Goal: Transaction & Acquisition: Subscribe to service/newsletter

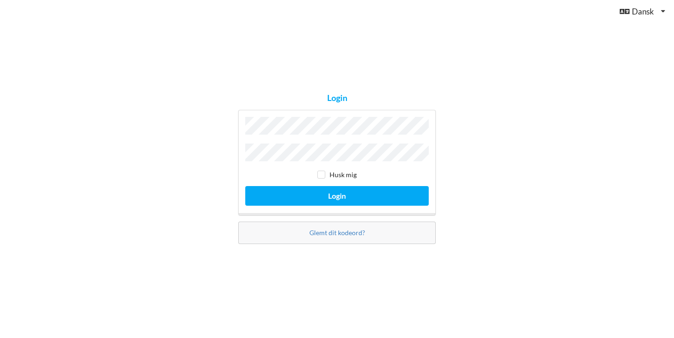
click at [323, 175] on input "checkbox" at bounding box center [321, 175] width 8 height 8
checkbox input "true"
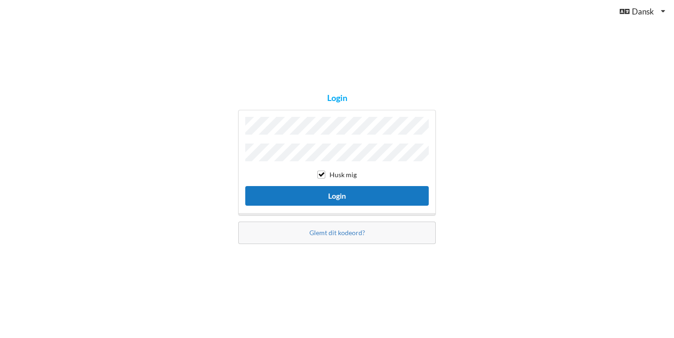
click at [337, 194] on button "Login" at bounding box center [336, 195] width 183 height 19
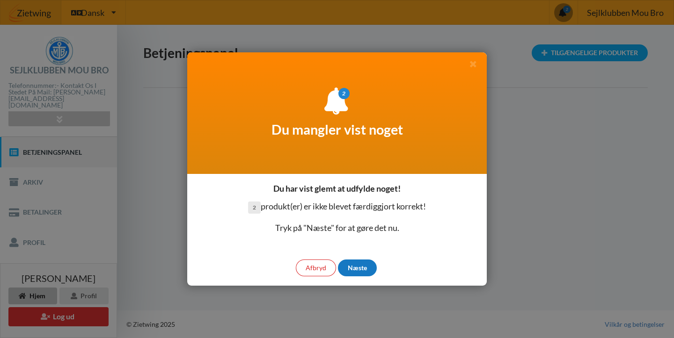
click at [345, 269] on div "Næste" at bounding box center [357, 268] width 39 height 17
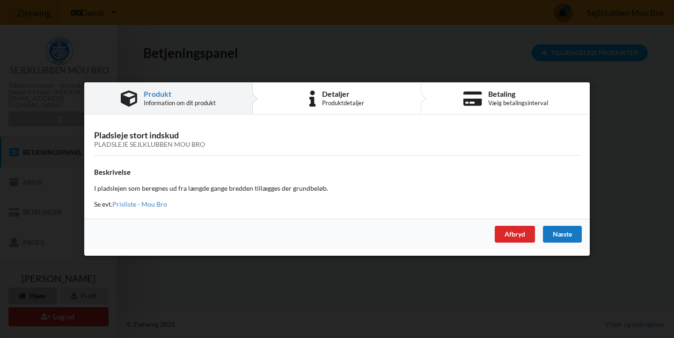
click at [562, 232] on div "Næste" at bounding box center [562, 234] width 39 height 17
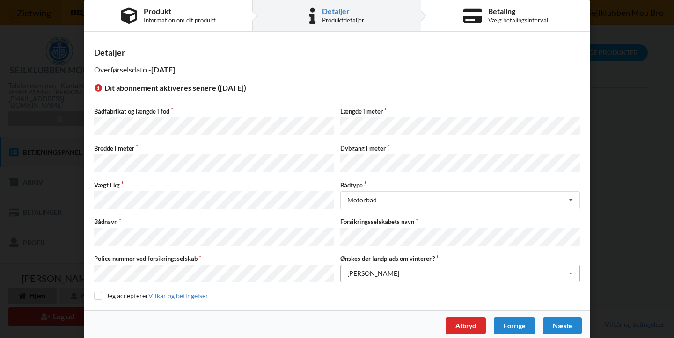
scroll to position [13, 0]
click at [96, 293] on input "checkbox" at bounding box center [98, 297] width 8 height 8
checkbox input "true"
click at [558, 318] on div "Næste" at bounding box center [562, 326] width 39 height 17
click at [560, 318] on div "Næste" at bounding box center [562, 326] width 39 height 17
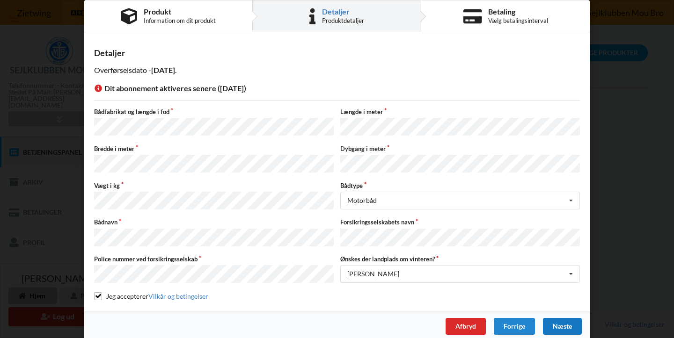
click at [560, 318] on div "Næste" at bounding box center [562, 326] width 39 height 17
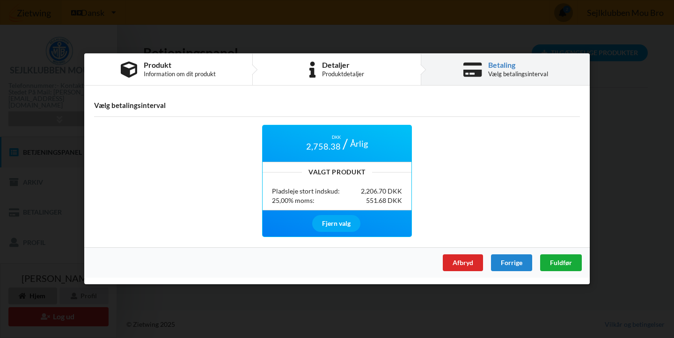
click at [561, 264] on span "Fuldfør" at bounding box center [561, 263] width 22 height 8
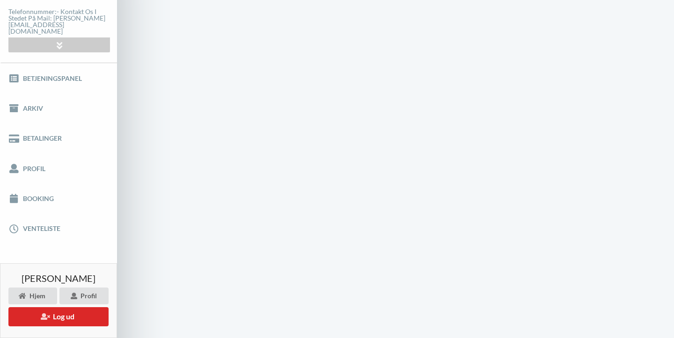
scroll to position [69, 0]
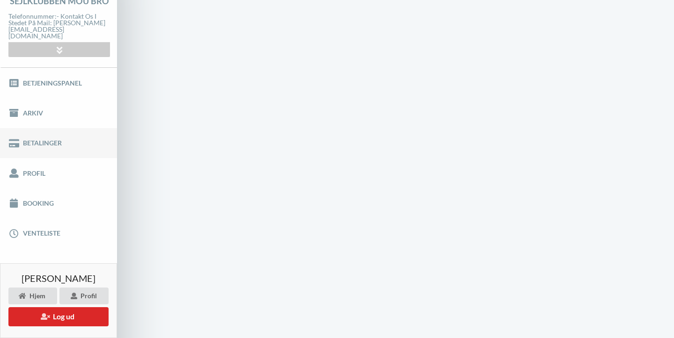
click at [46, 140] on link "Betalinger" at bounding box center [58, 143] width 117 height 30
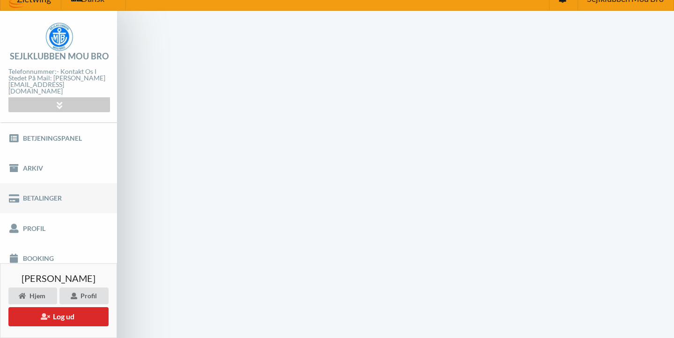
scroll to position [23, 0]
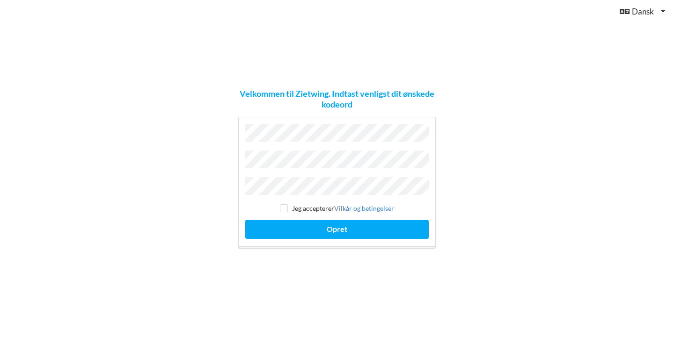
click at [282, 205] on input "checkbox" at bounding box center [284, 209] width 8 height 8
checkbox input "true"
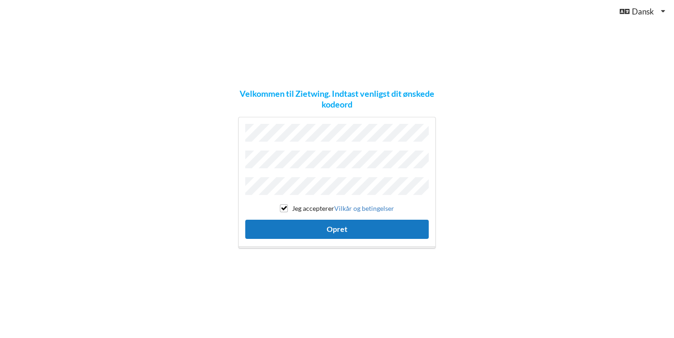
click at [355, 224] on button "Opret" at bounding box center [336, 229] width 183 height 19
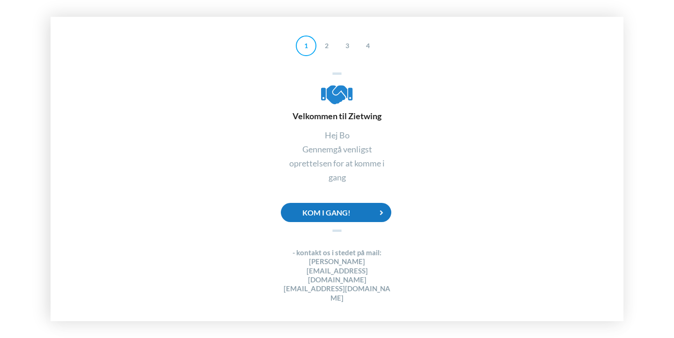
click at [338, 222] on div "Kom i gang!" at bounding box center [336, 212] width 110 height 19
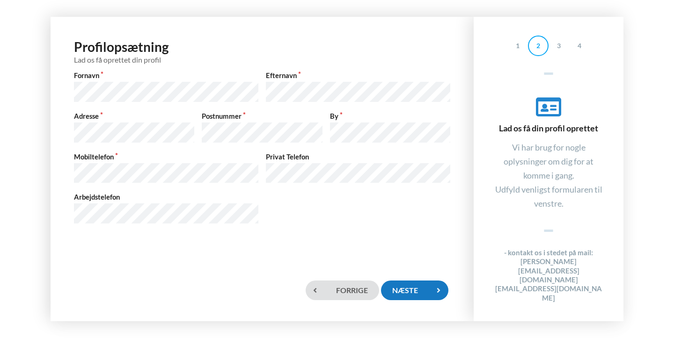
click at [403, 286] on div "Næste" at bounding box center [414, 290] width 67 height 19
click at [404, 293] on div "Næste" at bounding box center [414, 290] width 67 height 19
click at [414, 296] on div "Næste" at bounding box center [414, 290] width 67 height 19
click at [438, 289] on icon at bounding box center [438, 290] width 19 height 19
click at [411, 287] on div "Næste" at bounding box center [414, 290] width 67 height 19
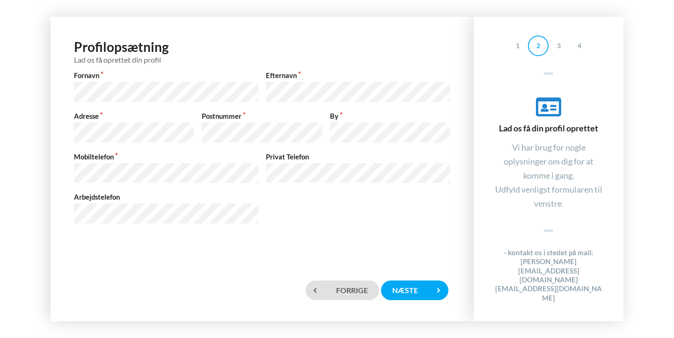
click at [561, 47] on div "3" at bounding box center [559, 46] width 21 height 21
click at [407, 289] on div "Næste" at bounding box center [414, 290] width 67 height 19
click at [401, 287] on div "Næste" at bounding box center [414, 290] width 67 height 19
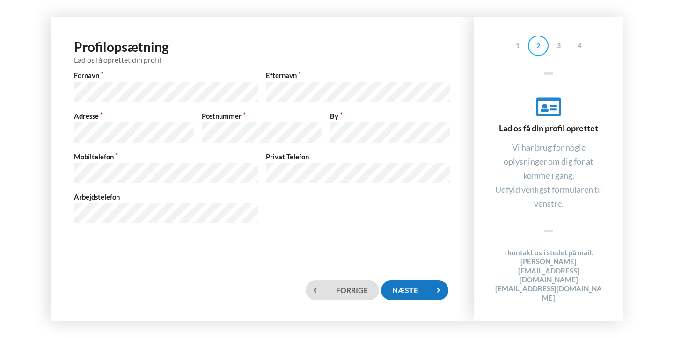
click at [404, 287] on div "Næste" at bounding box center [414, 290] width 67 height 19
click at [372, 231] on div "Profilopsætning Lad os få oprettet din profil Fornavn Efternavn Adresse Postnum…" at bounding box center [262, 136] width 404 height 221
click at [404, 292] on div "Næste" at bounding box center [414, 290] width 67 height 19
click at [409, 287] on div "Næste" at bounding box center [414, 290] width 67 height 19
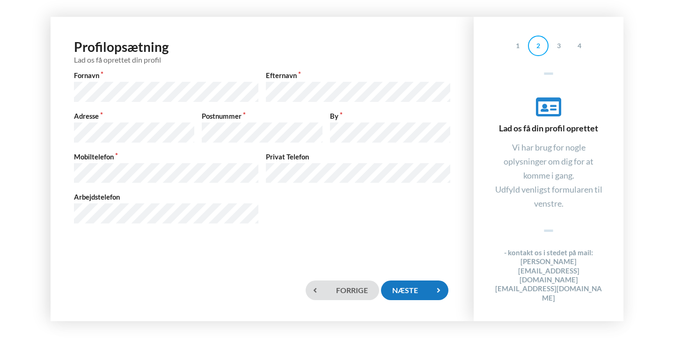
click at [409, 289] on div "Næste" at bounding box center [414, 290] width 67 height 19
drag, startPoint x: 652, startPoint y: 135, endPoint x: 650, endPoint y: 83, distance: 52.0
click at [650, 83] on div "Profilopsætning Lad os få oprettet din profil Fornavn Efternavn Adresse Postnum…" at bounding box center [337, 169] width 674 height 338
click at [545, 120] on icon at bounding box center [548, 107] width 112 height 25
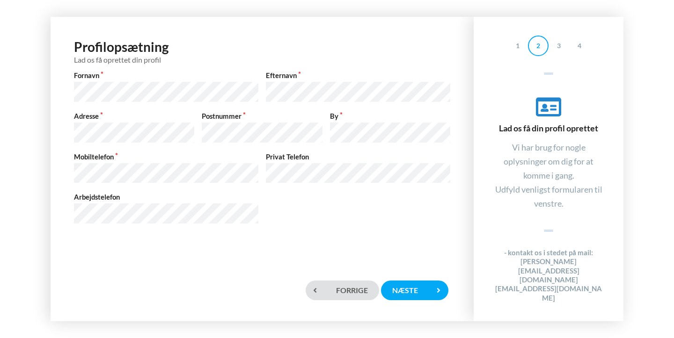
click at [539, 134] on div "Lad os få din profil oprettet" at bounding box center [548, 114] width 112 height 39
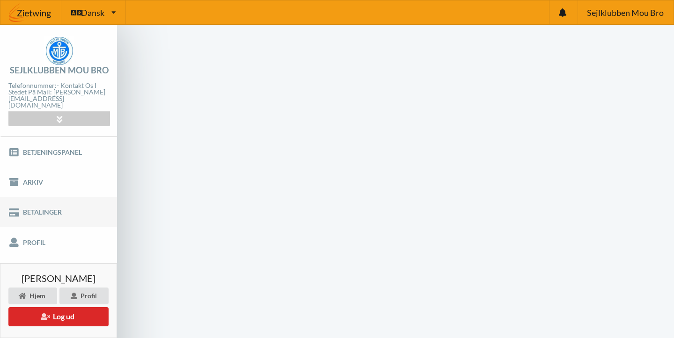
click at [50, 203] on link "Betalinger" at bounding box center [58, 213] width 117 height 30
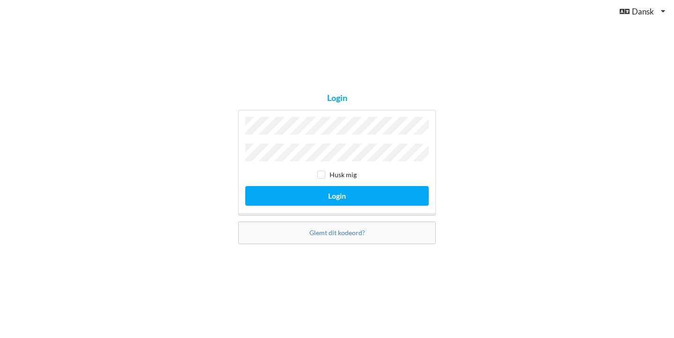
click at [323, 171] on input "checkbox" at bounding box center [321, 175] width 8 height 8
checkbox input "true"
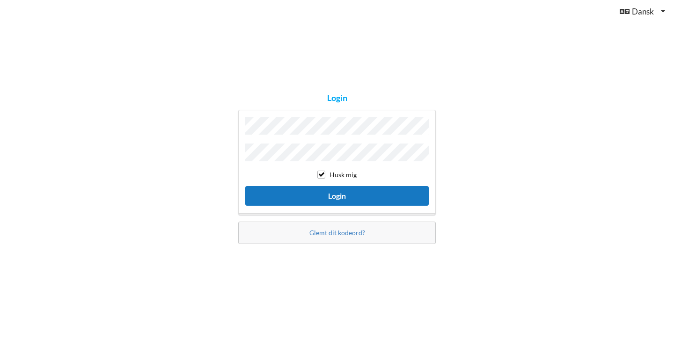
click at [328, 193] on button "Login" at bounding box center [336, 195] width 183 height 19
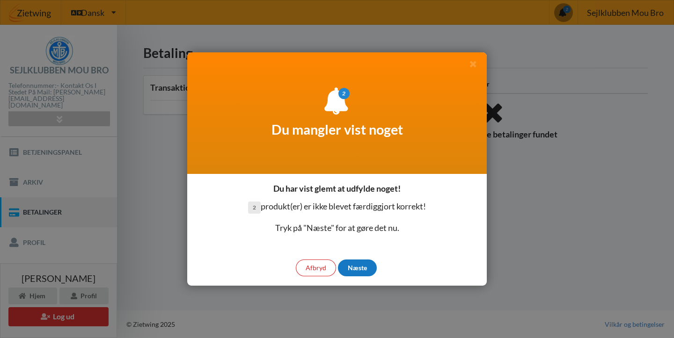
click at [359, 268] on div "Næste" at bounding box center [357, 268] width 39 height 17
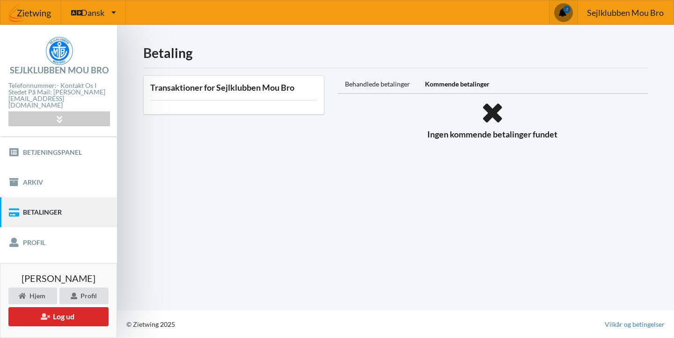
click at [564, 13] on span at bounding box center [563, 12] width 18 height 18
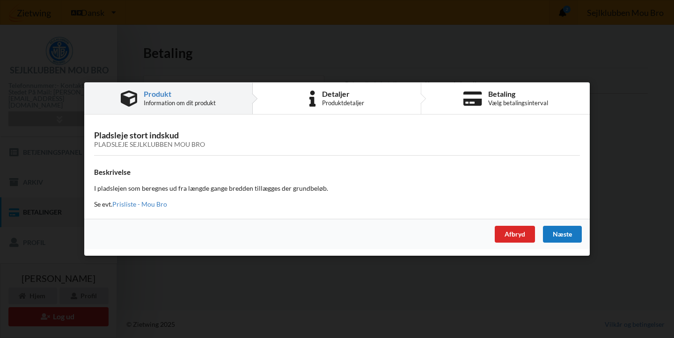
click at [562, 234] on div "Næste" at bounding box center [562, 234] width 39 height 17
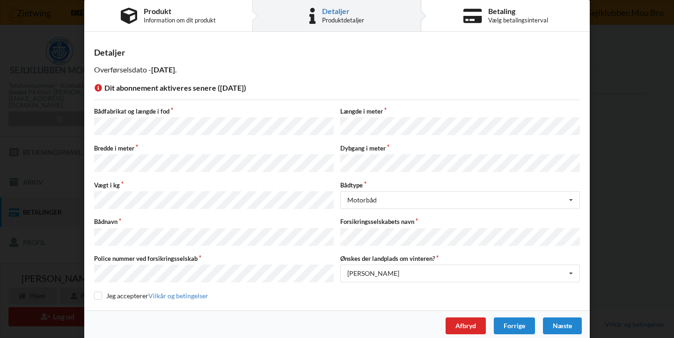
scroll to position [13, 0]
click at [96, 293] on input "checkbox" at bounding box center [98, 297] width 8 height 8
checkbox input "true"
click at [561, 319] on div "Næste" at bounding box center [562, 326] width 39 height 17
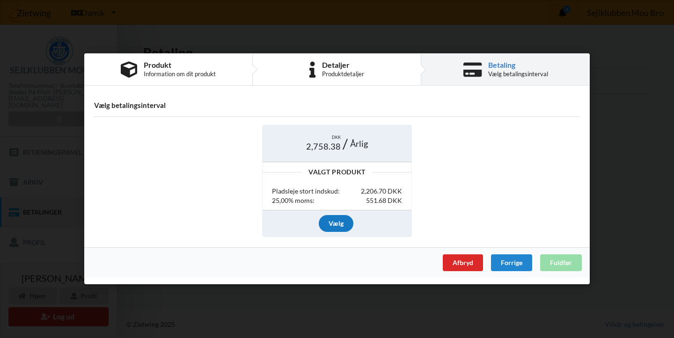
click at [338, 226] on div "Vælg" at bounding box center [336, 223] width 35 height 17
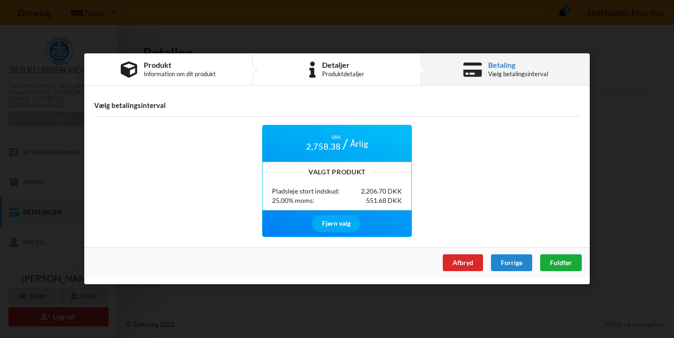
click at [565, 265] on span "Fuldfør" at bounding box center [561, 263] width 22 height 8
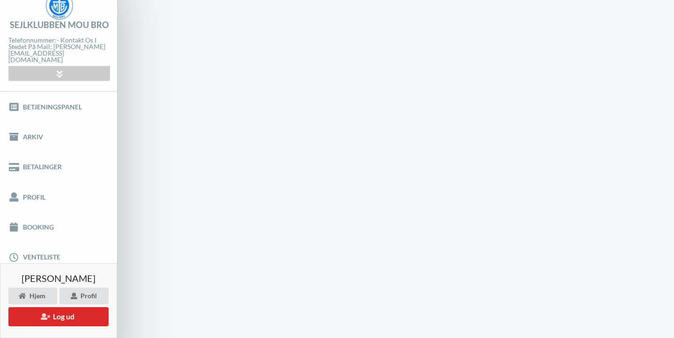
scroll to position [45, 0]
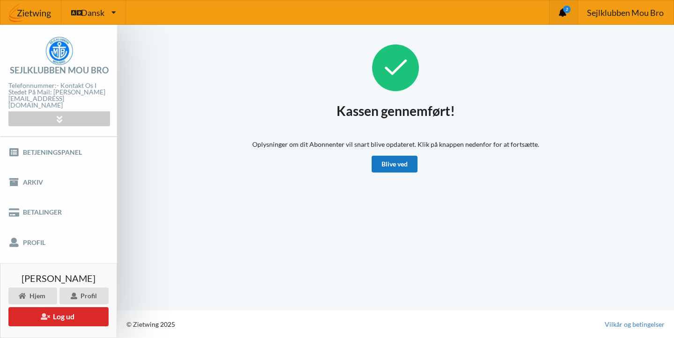
click at [397, 166] on link "Blive ved" at bounding box center [395, 164] width 46 height 17
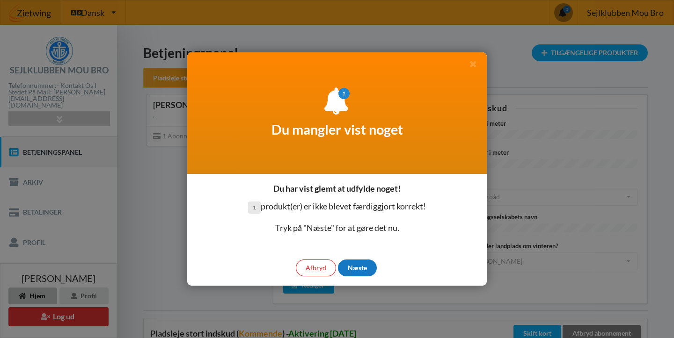
click at [354, 272] on div "Næste" at bounding box center [357, 268] width 39 height 17
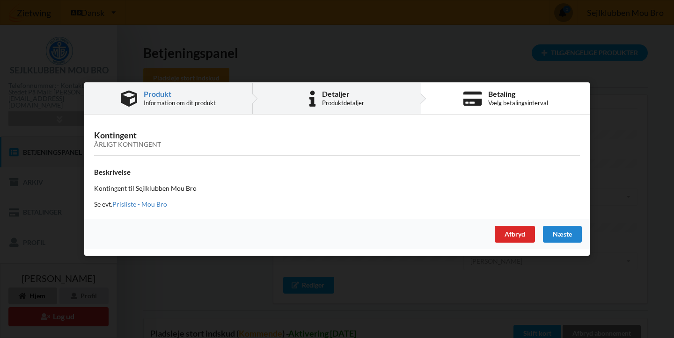
click at [336, 107] on div "Produktdetaljer" at bounding box center [343, 102] width 42 height 7
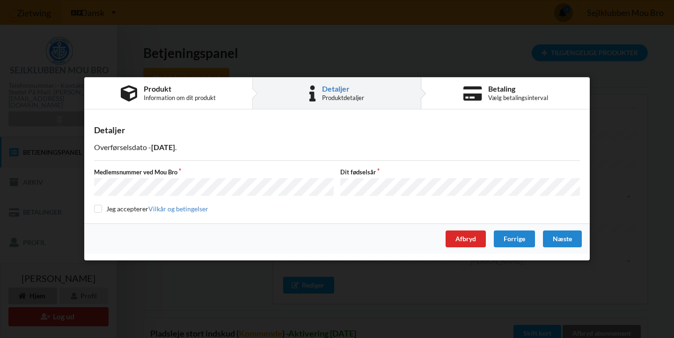
click at [98, 212] on input "checkbox" at bounding box center [98, 209] width 8 height 8
checkbox input "true"
click at [554, 239] on div "Næste" at bounding box center [562, 239] width 39 height 17
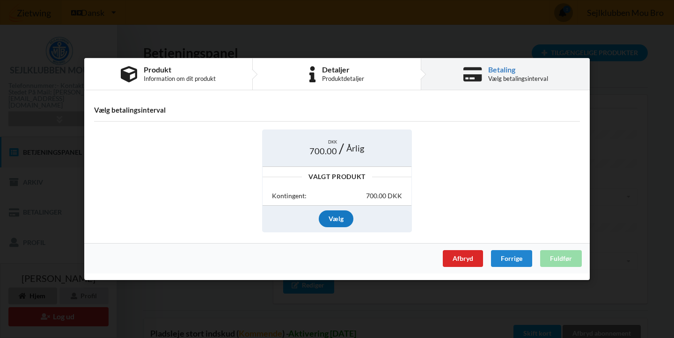
click at [334, 219] on div "Vælg" at bounding box center [336, 219] width 35 height 17
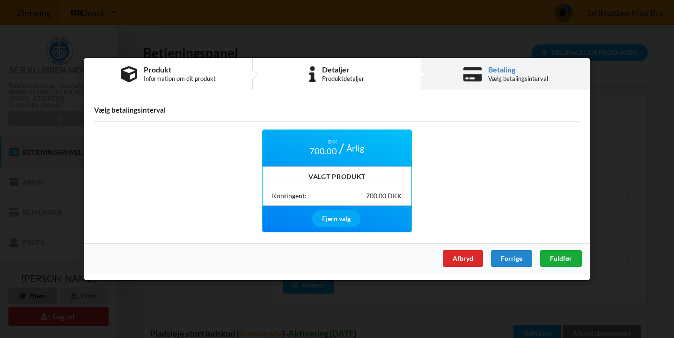
click at [566, 262] on span "Fuldfør" at bounding box center [561, 259] width 22 height 8
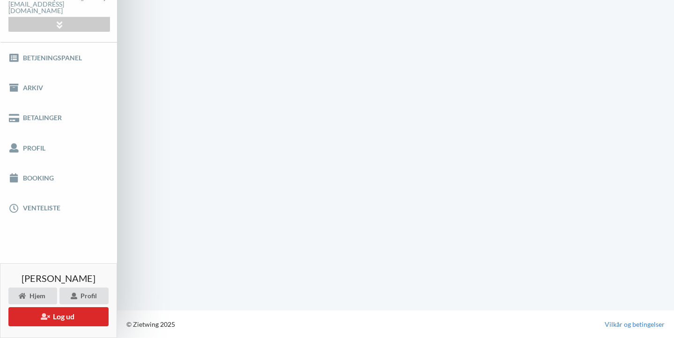
scroll to position [94, 0]
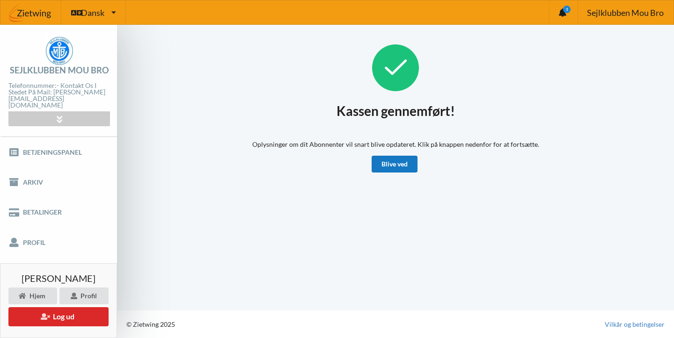
click at [408, 167] on link "Blive ved" at bounding box center [395, 164] width 46 height 17
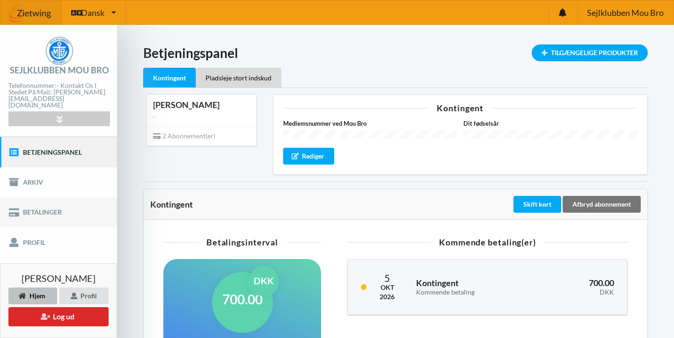
click at [45, 205] on link "Betalinger" at bounding box center [58, 213] width 117 height 30
